Goal: Task Accomplishment & Management: Use online tool/utility

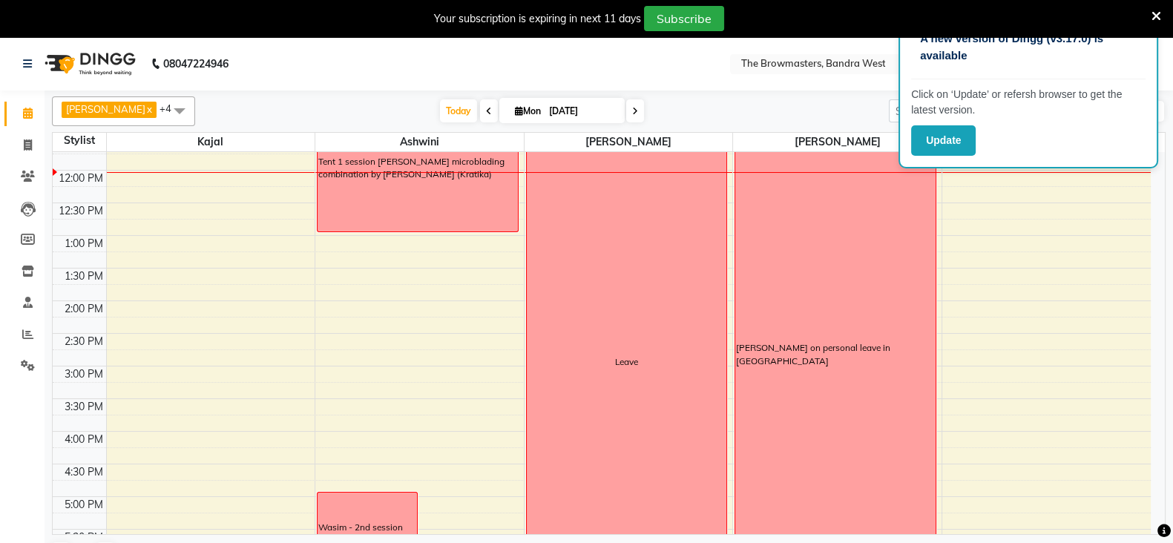
scroll to position [241, 0]
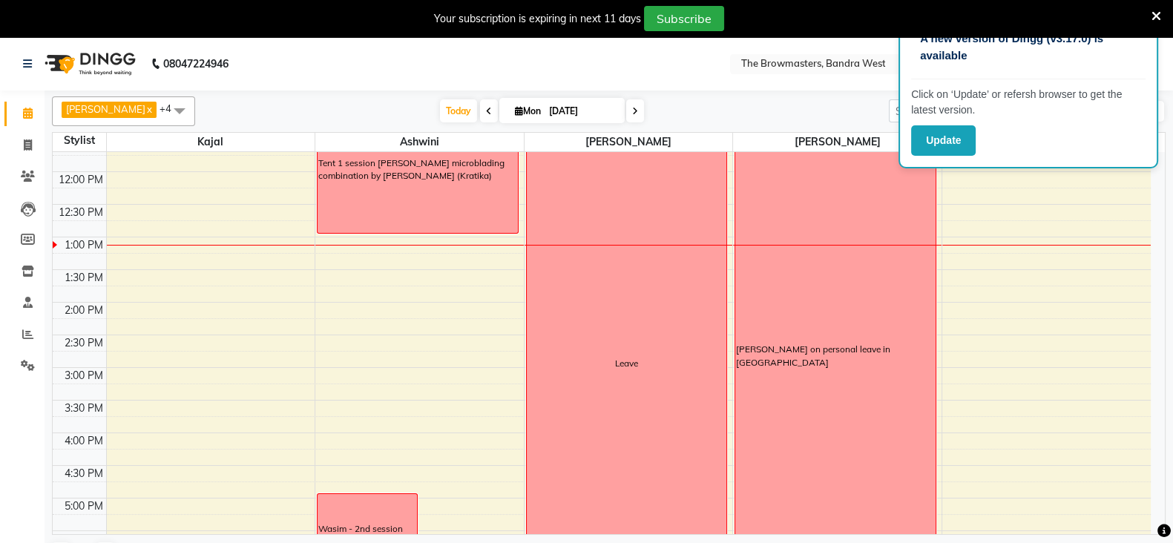
click at [639, 109] on span at bounding box center [635, 110] width 18 height 23
type input "[DATE]"
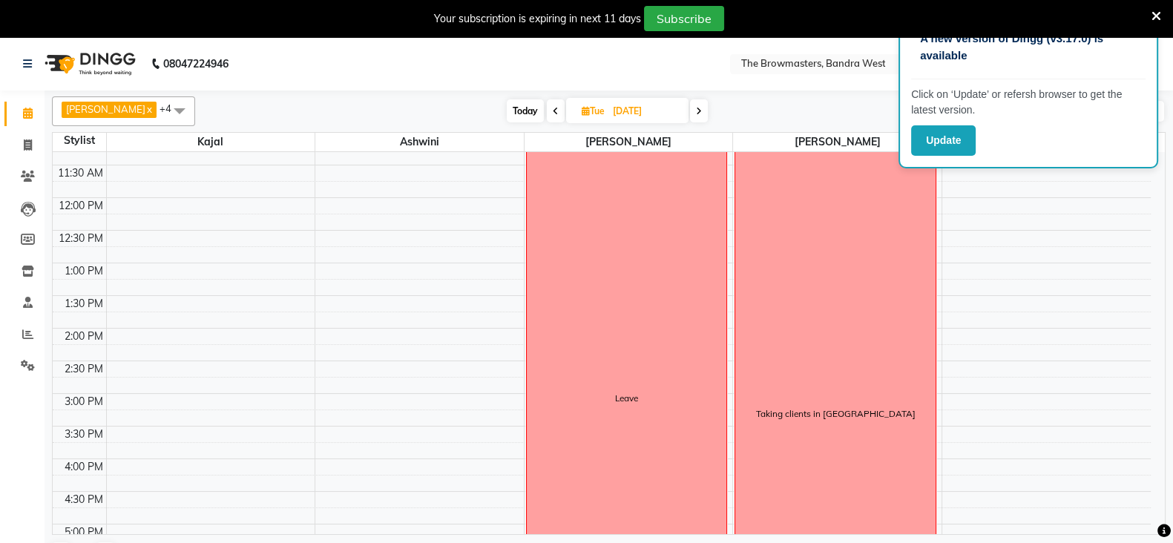
scroll to position [219, 0]
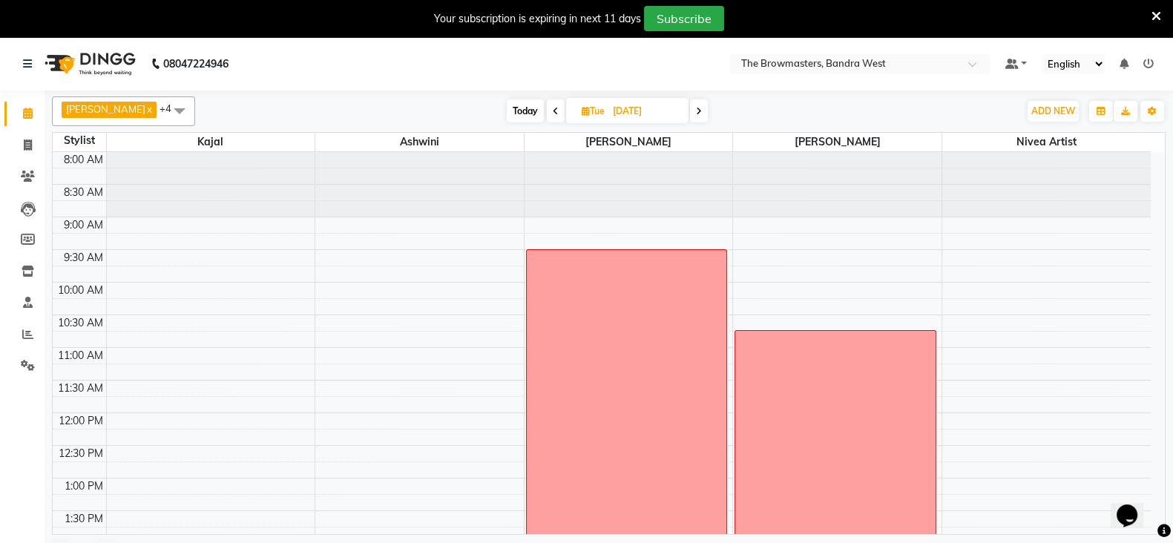
click at [589, 110] on icon at bounding box center [586, 111] width 8 height 10
select select "9"
select select "2025"
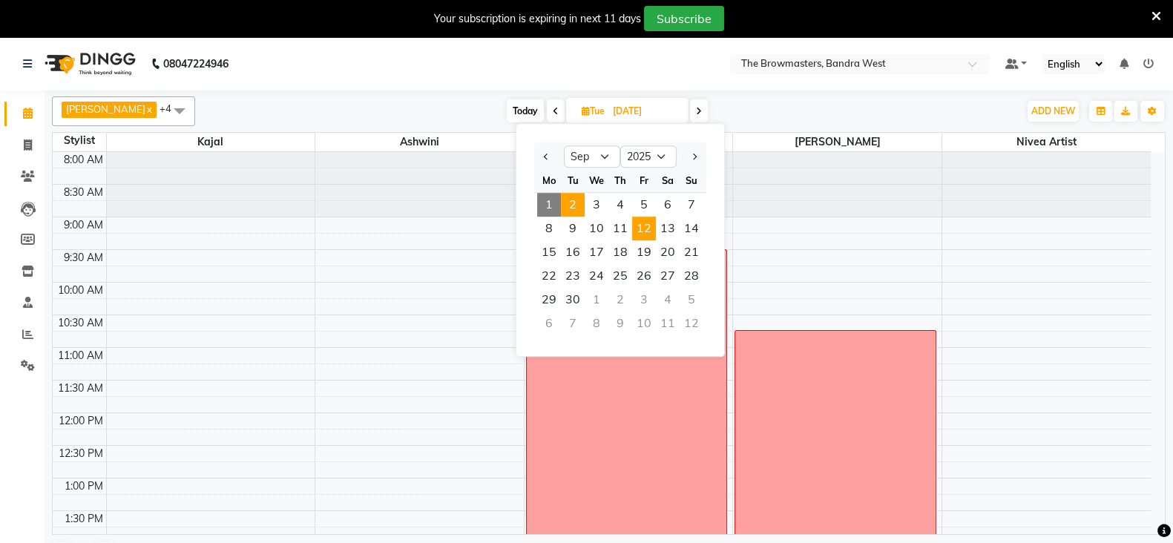
click at [641, 228] on span "12" at bounding box center [644, 229] width 24 height 24
type input "[DATE]"
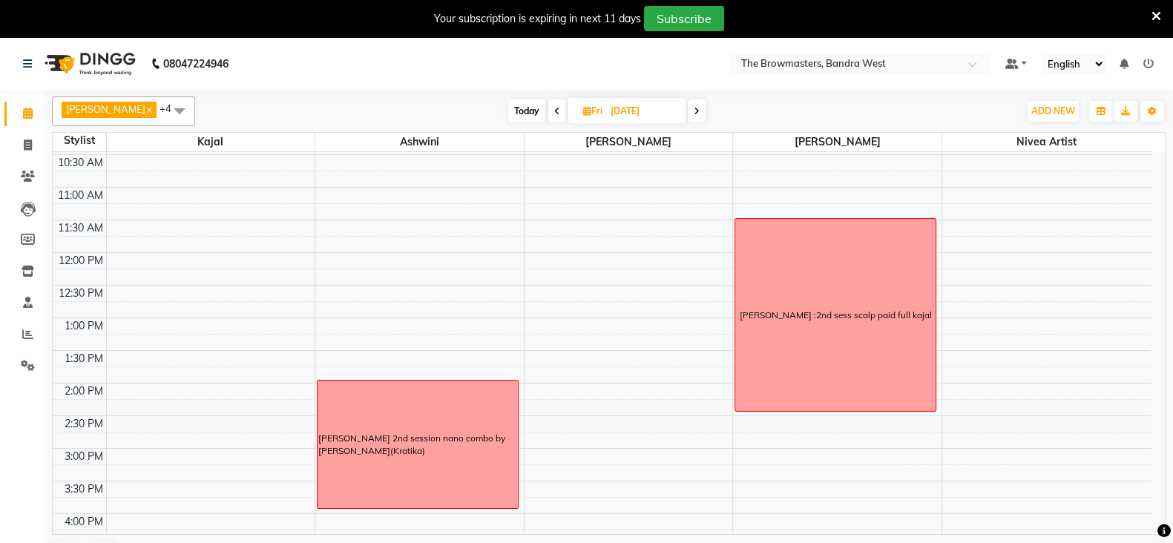
scroll to position [171, 0]
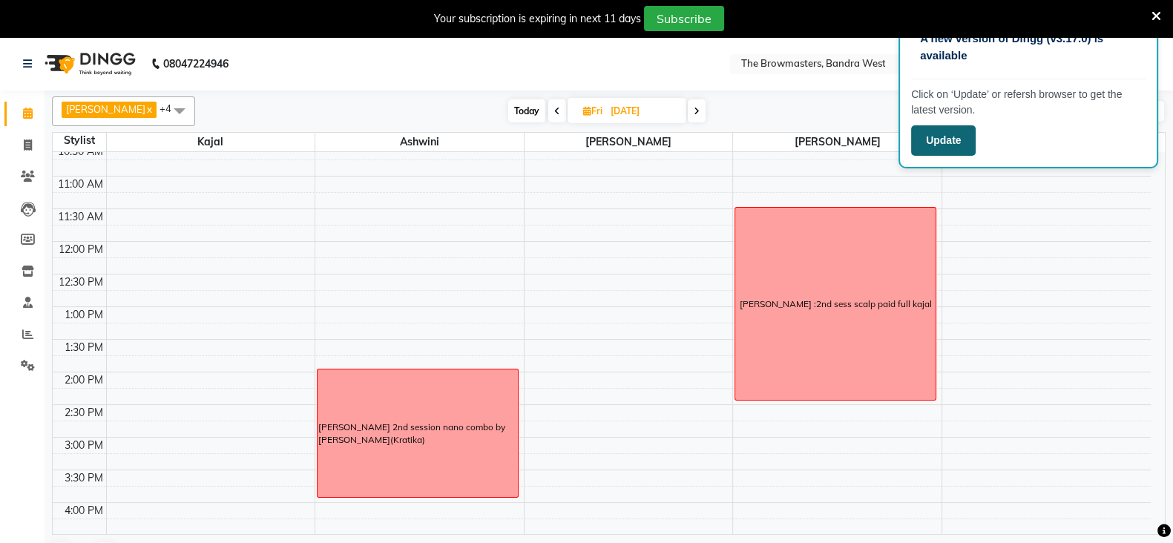
click at [957, 151] on button "Update" at bounding box center [943, 140] width 65 height 30
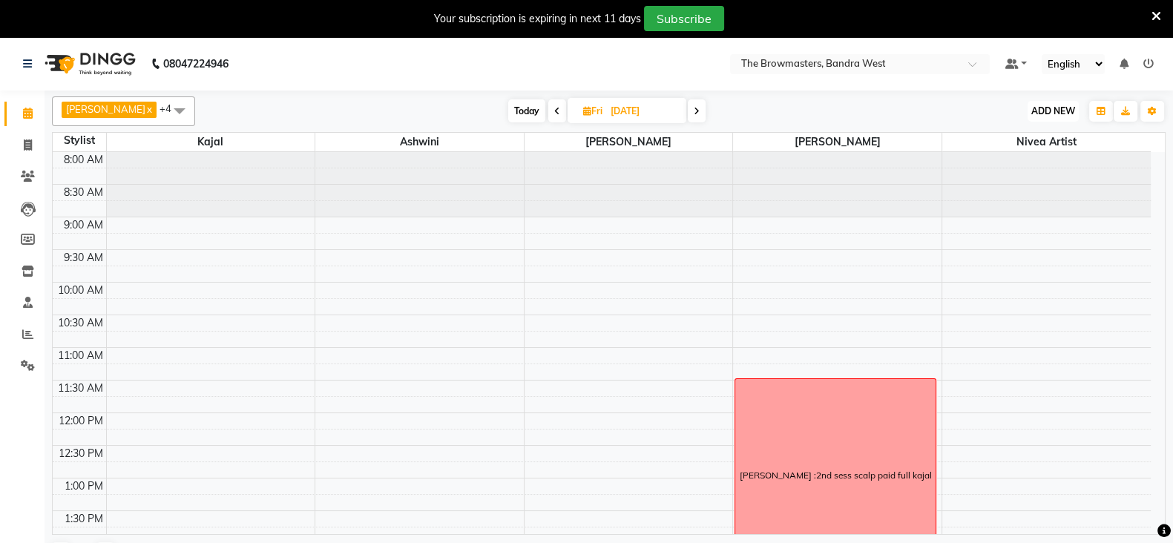
click at [1039, 105] on span "ADD NEW" at bounding box center [1053, 110] width 44 height 11
click at [1036, 134] on button "Add Appointment" at bounding box center [1019, 139] width 117 height 19
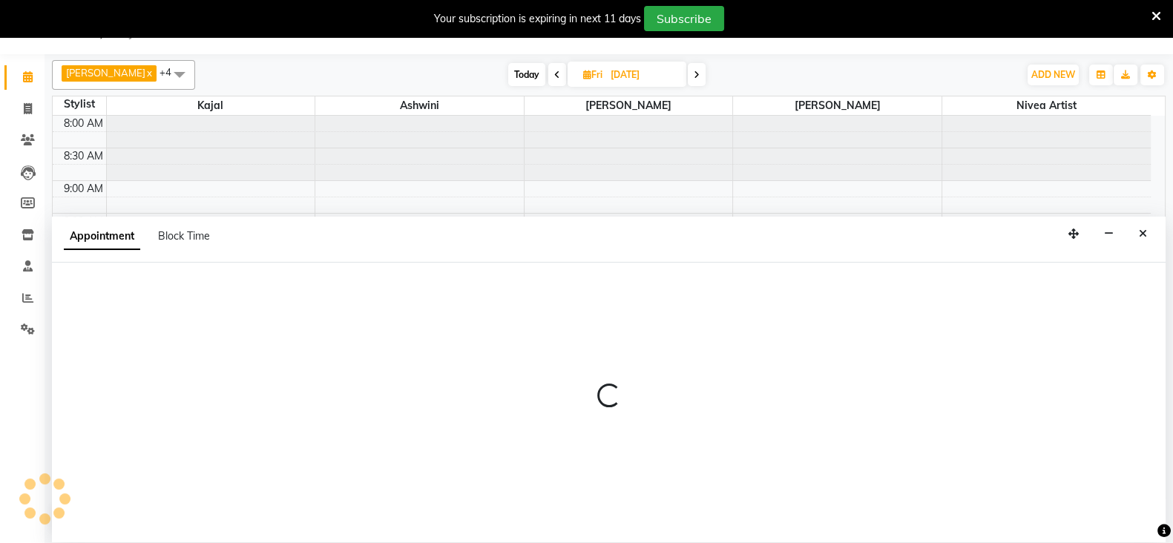
scroll to position [36, 0]
select select "tentative"
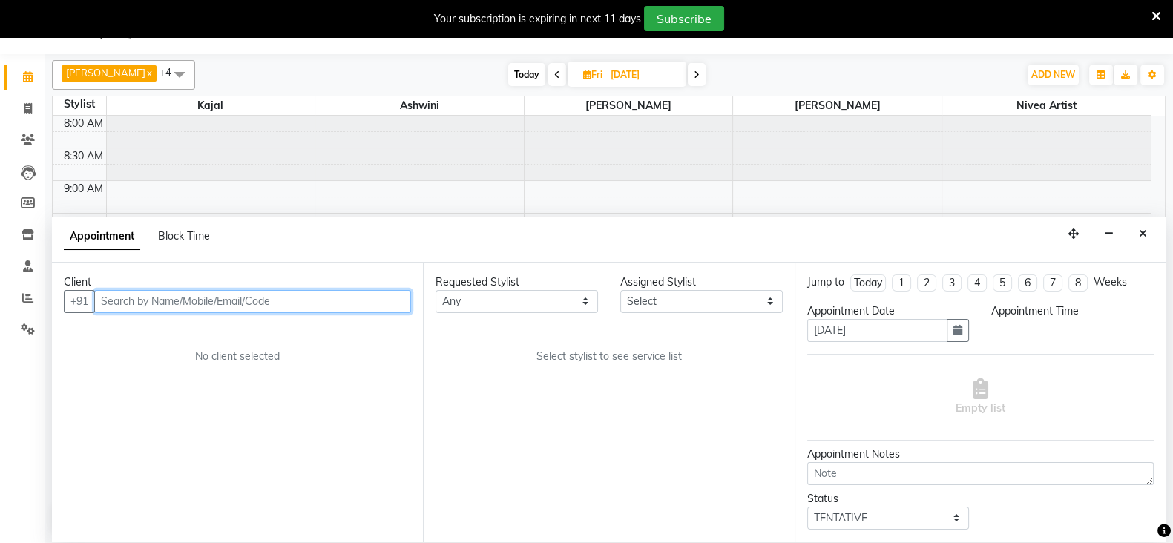
select select "540"
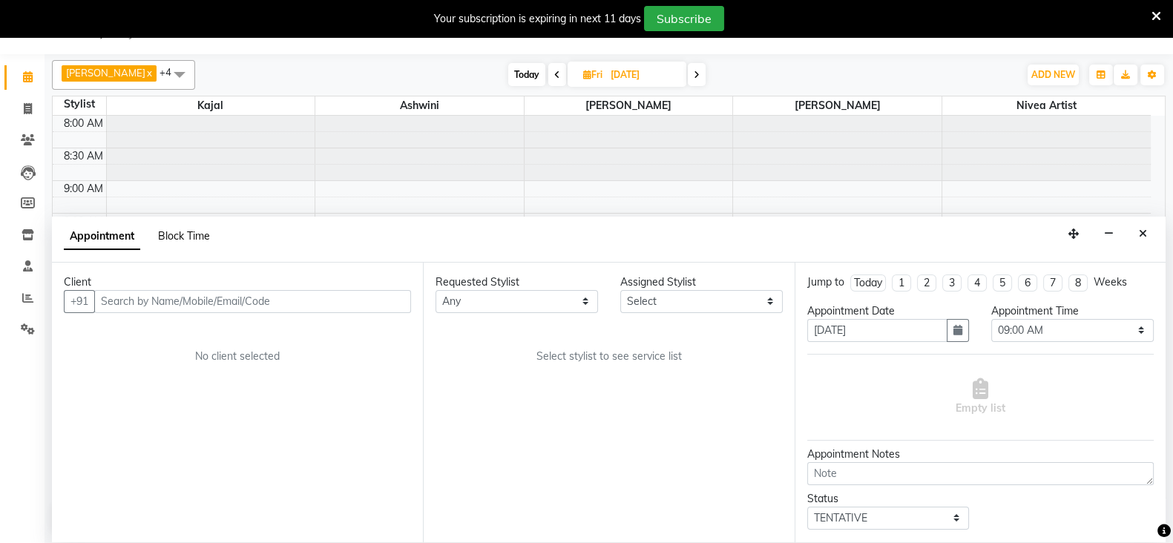
click at [200, 234] on span "Block Time" at bounding box center [184, 235] width 52 height 13
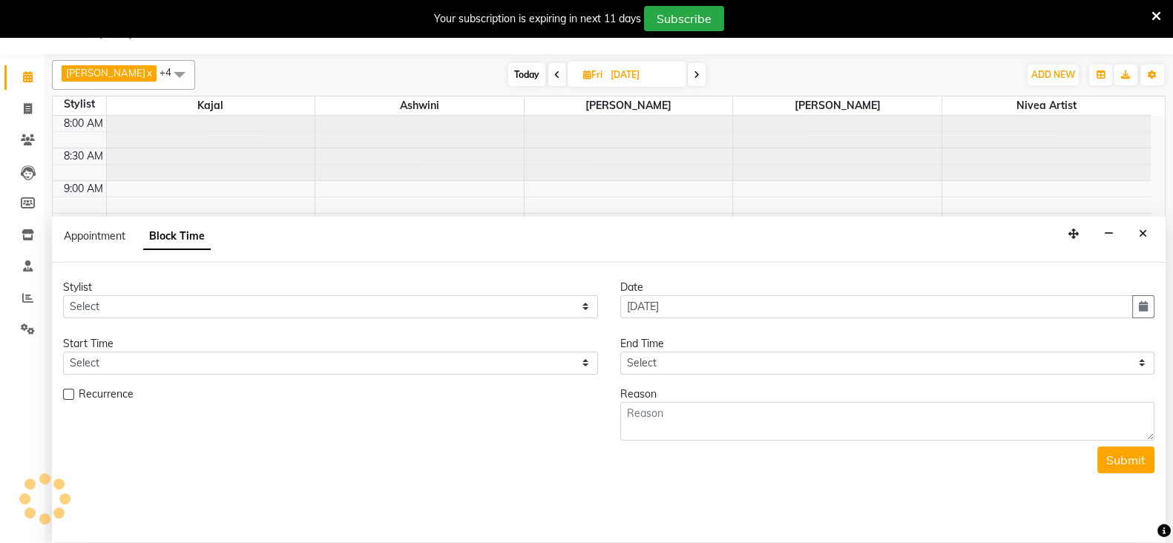
scroll to position [325, 0]
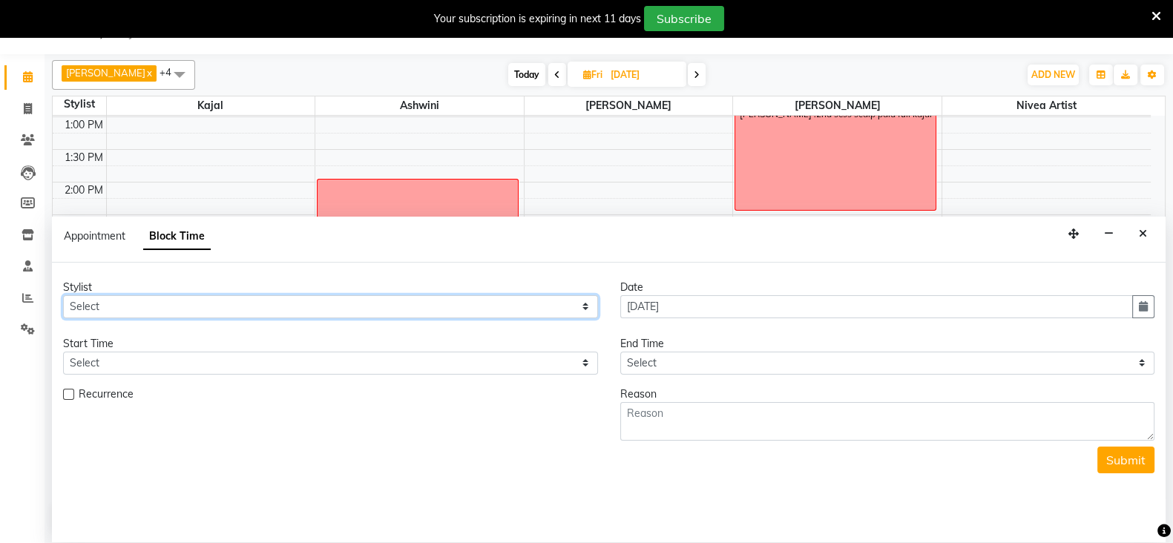
click at [171, 302] on select "Select Ashmeey Singghai Ashwini Ayushi Jyoti Kajal Kratika Kratika Mumbai Nivea…" at bounding box center [330, 306] width 535 height 23
click at [626, 151] on div "8:00 AM 8:30 AM 9:00 AM 9:30 AM 10:00 AM 10:30 AM 11:00 AM 11:30 AM 12:00 PM 12…" at bounding box center [602, 215] width 1098 height 848
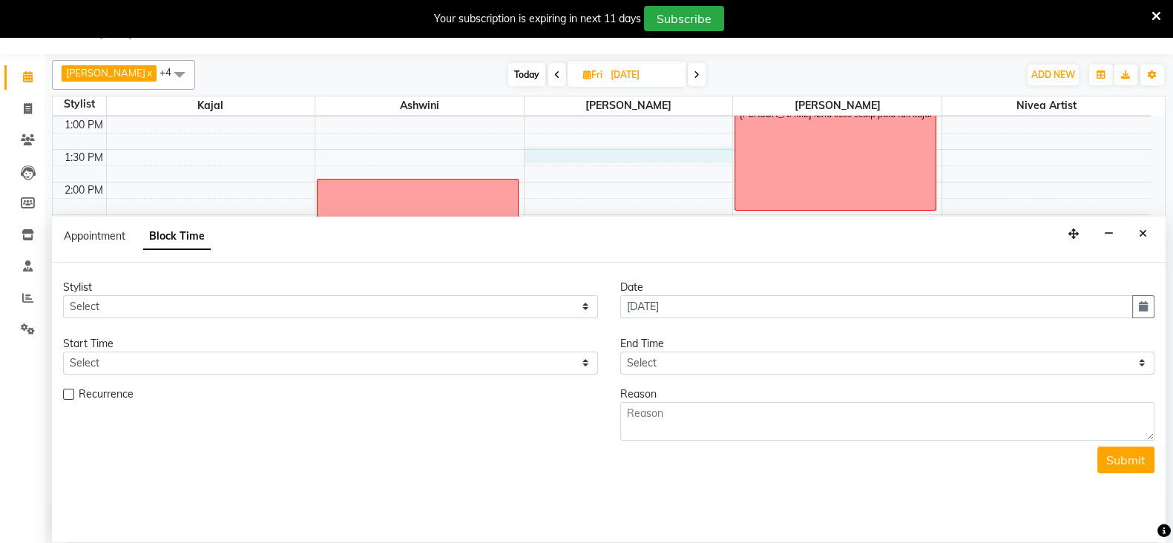
select select "64307"
select select "tentative"
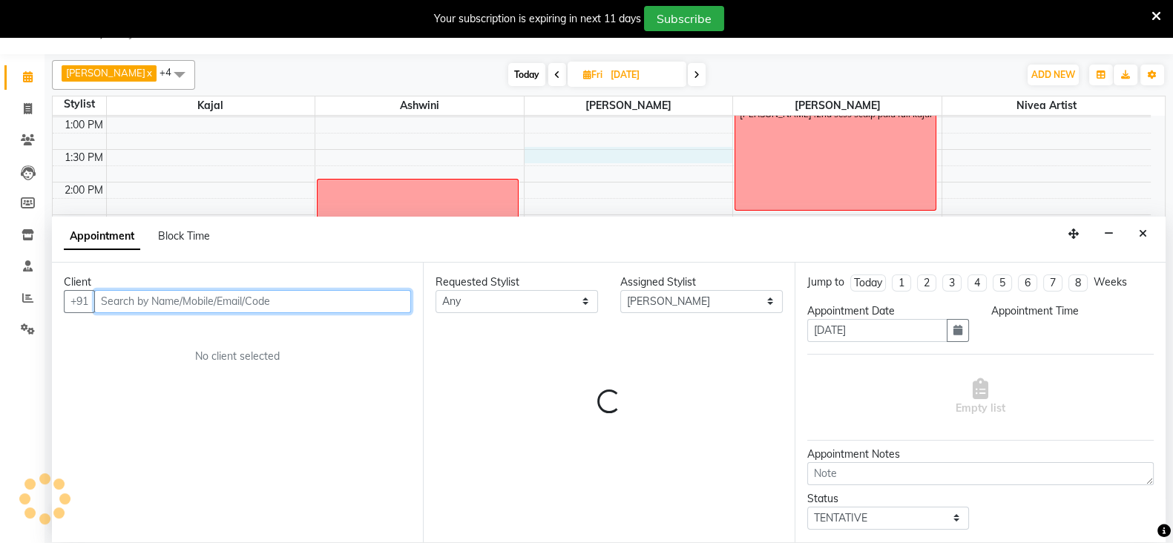
select select "810"
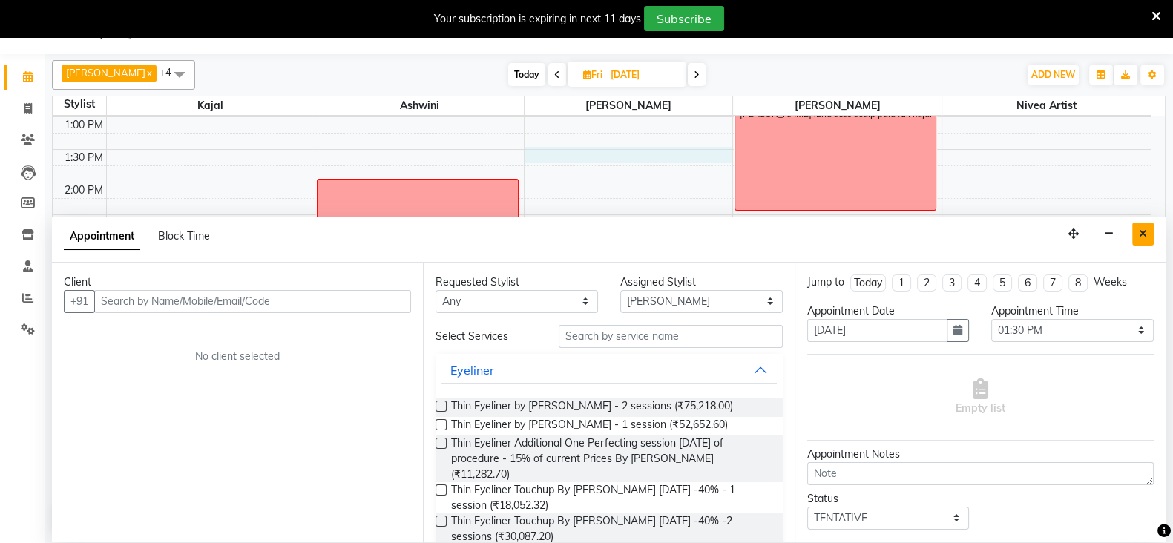
click at [1137, 240] on button "Close" at bounding box center [1143, 234] width 22 height 23
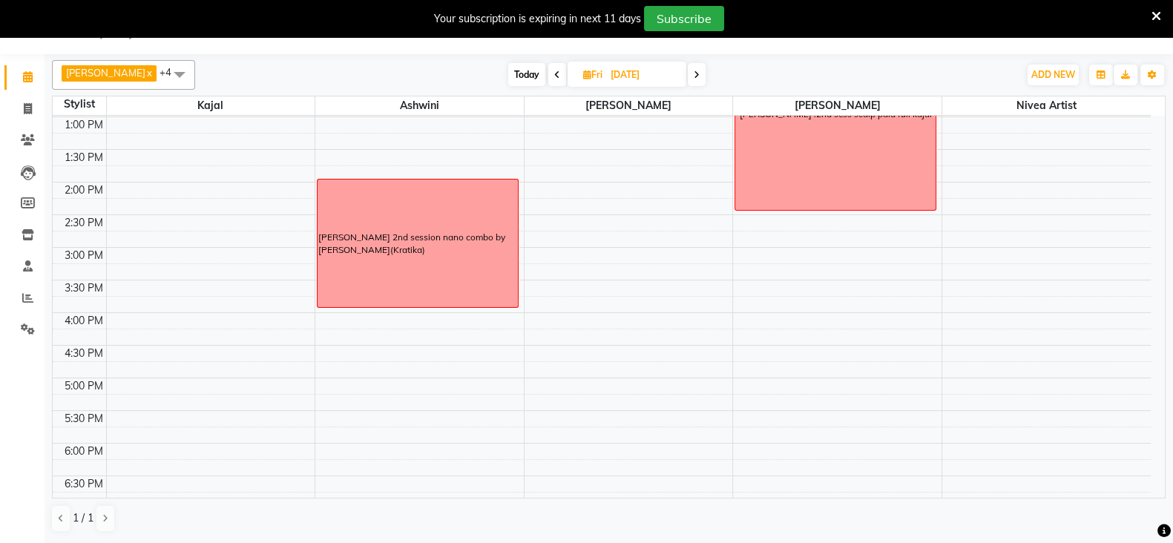
scroll to position [130, 0]
